Goal: Go to known website: Access a specific website the user already knows

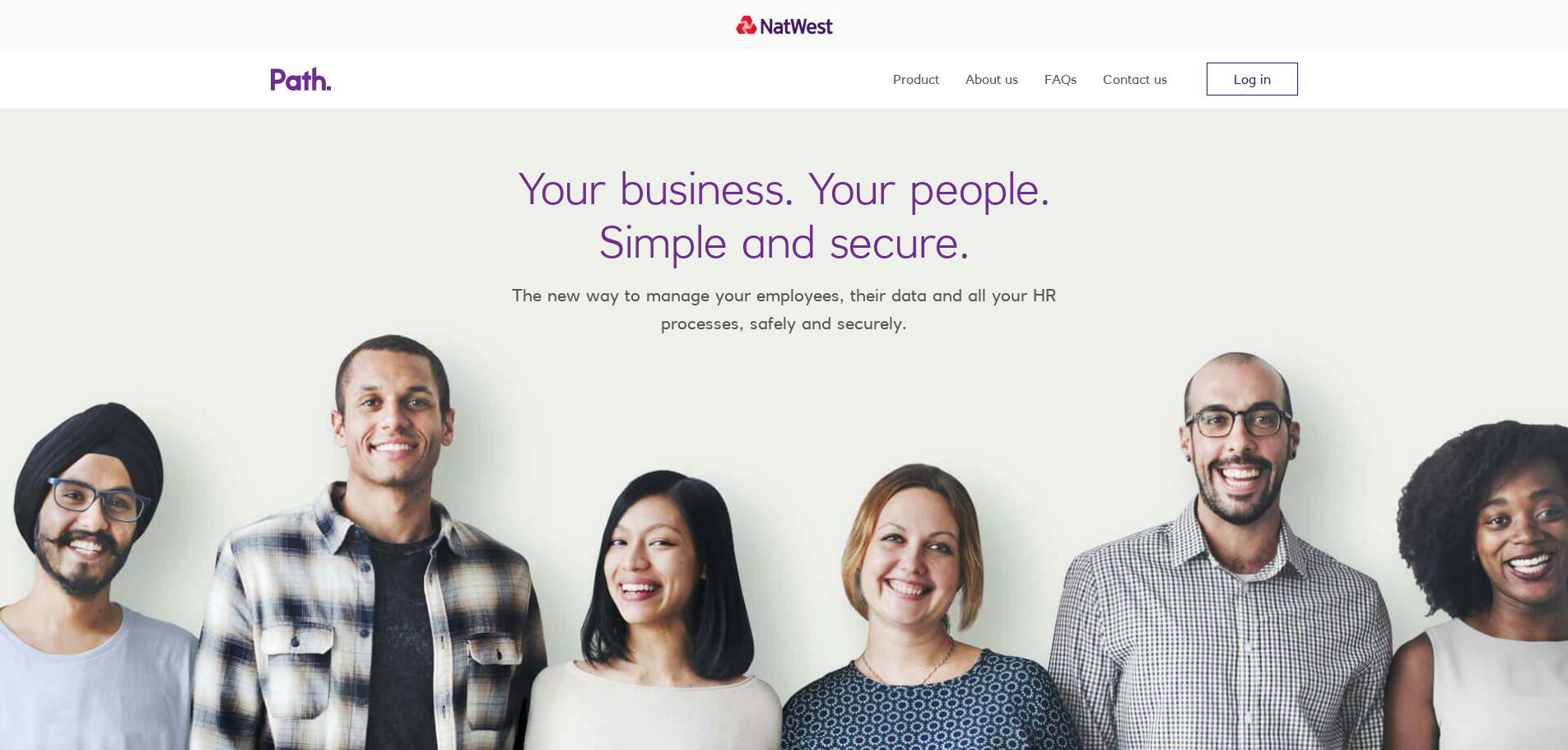
click at [1215, 77] on link "Log in" at bounding box center [1252, 79] width 92 height 33
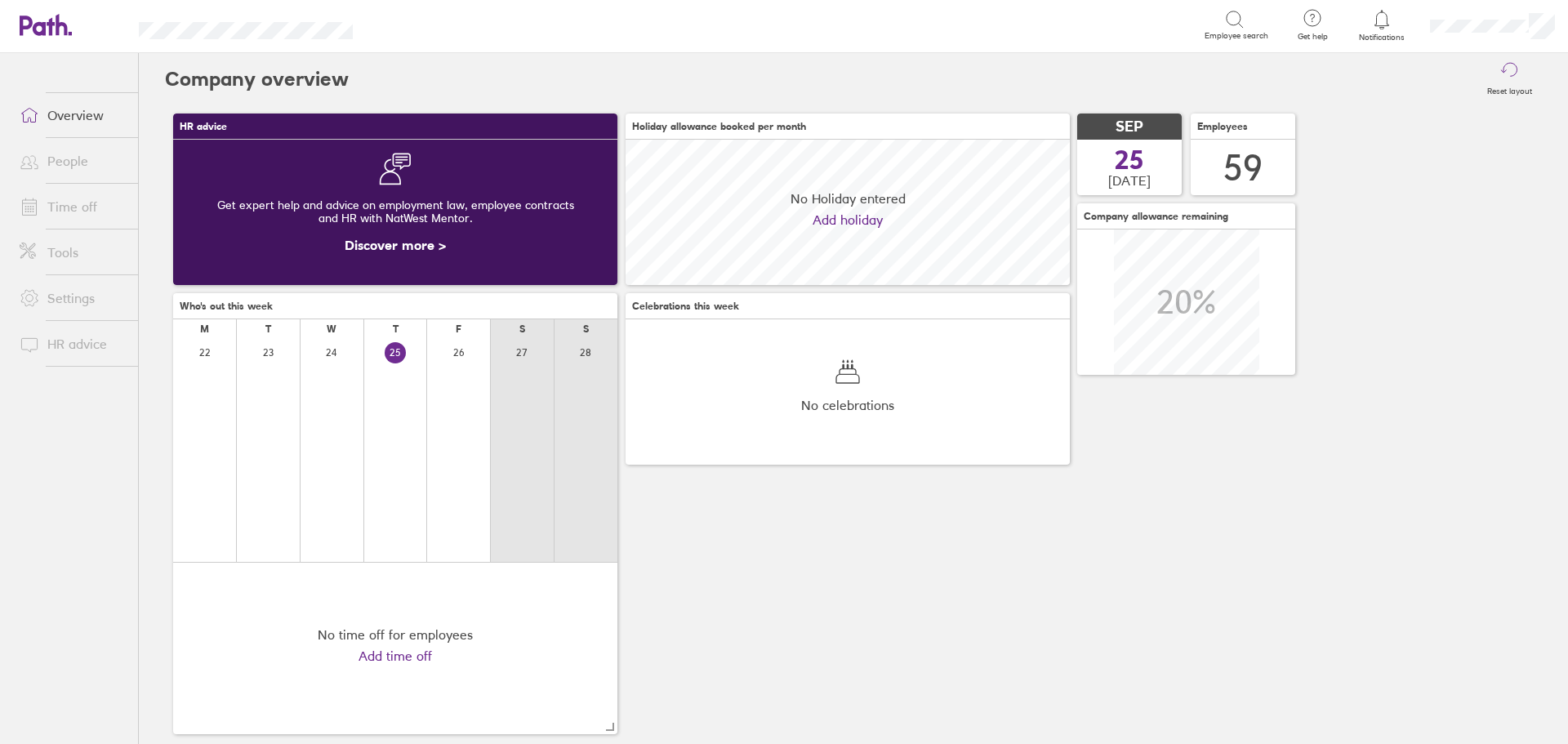
scroll to position [145, 445]
